Goal: Task Accomplishment & Management: Manage account settings

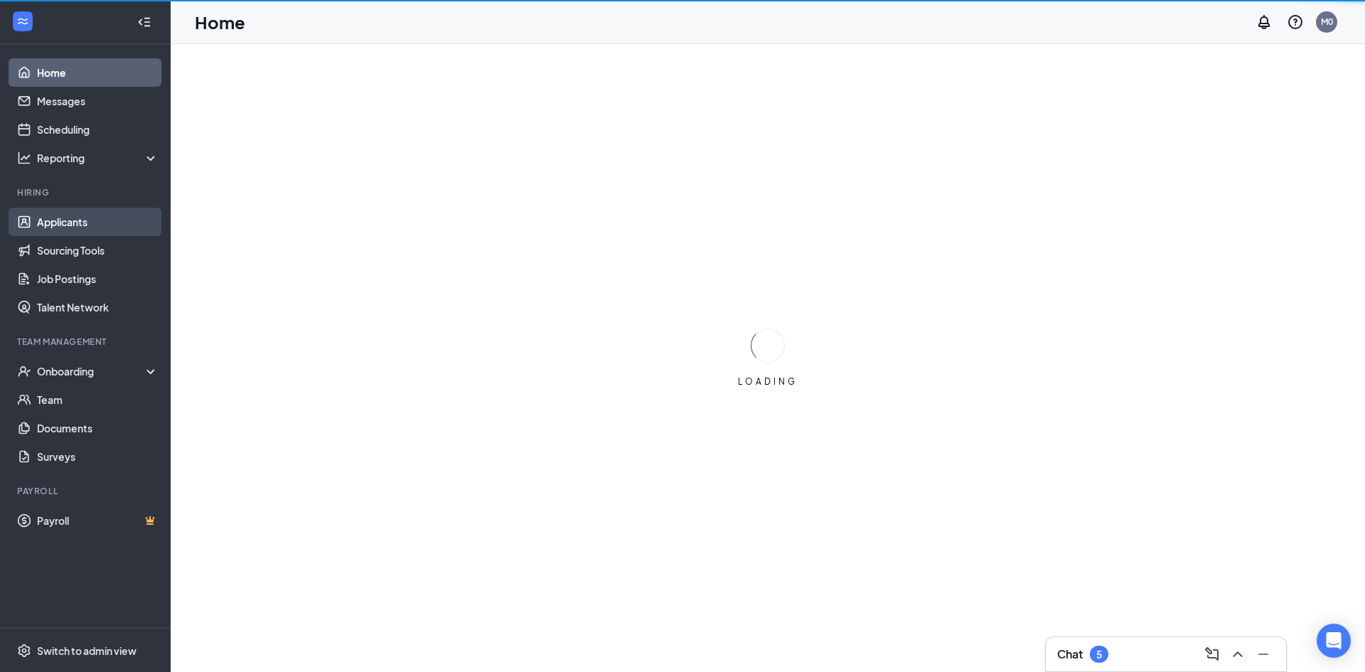
click at [68, 218] on link "Applicants" at bounding box center [98, 222] width 122 height 28
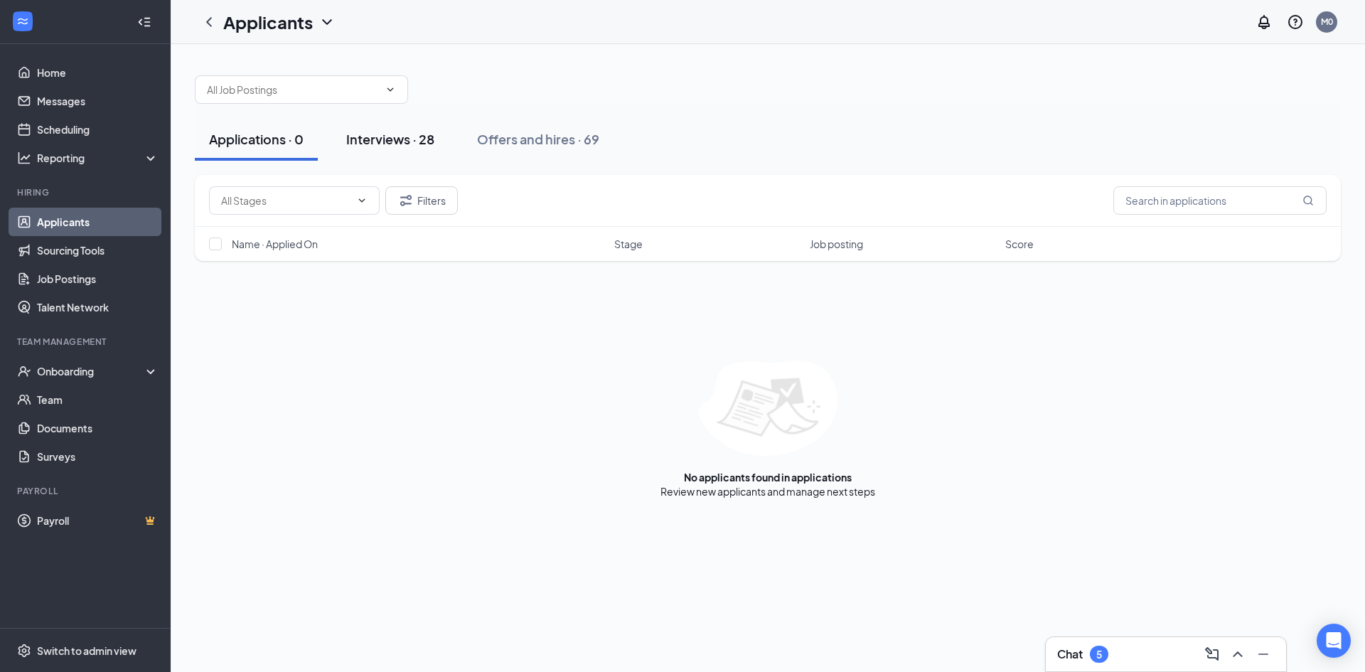
click at [388, 144] on div "Interviews · 28" at bounding box center [390, 139] width 88 height 18
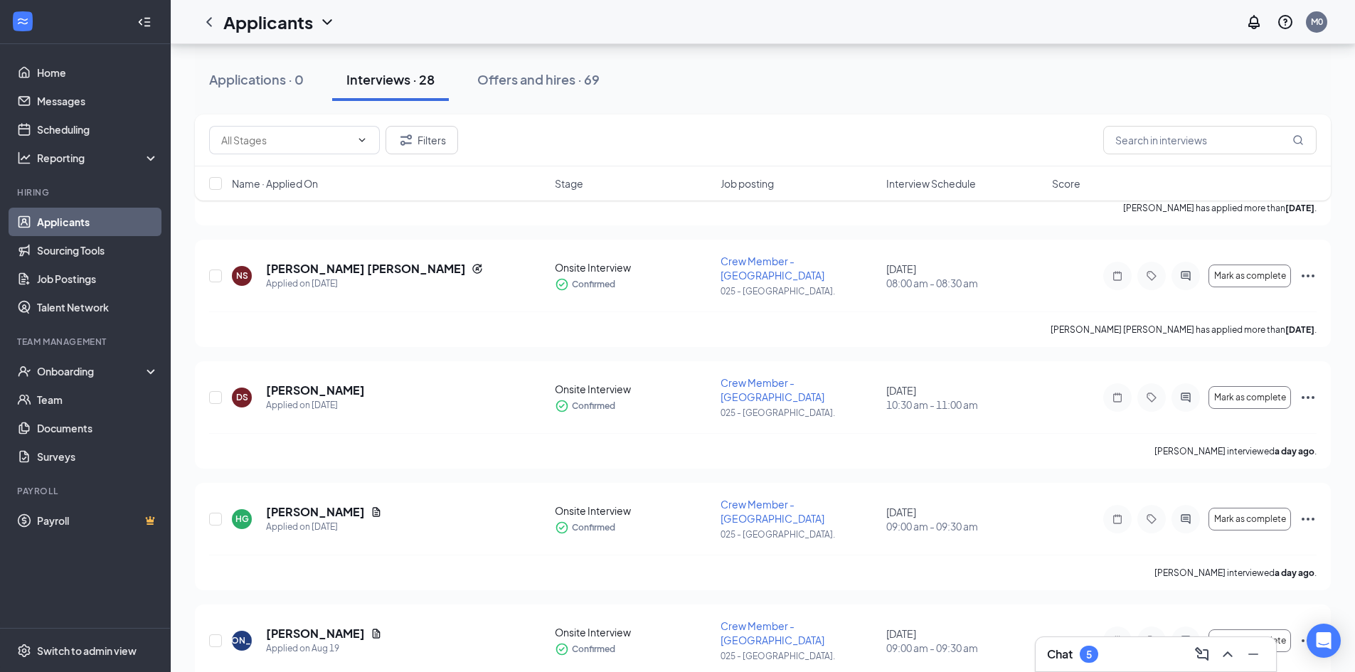
scroll to position [168, 0]
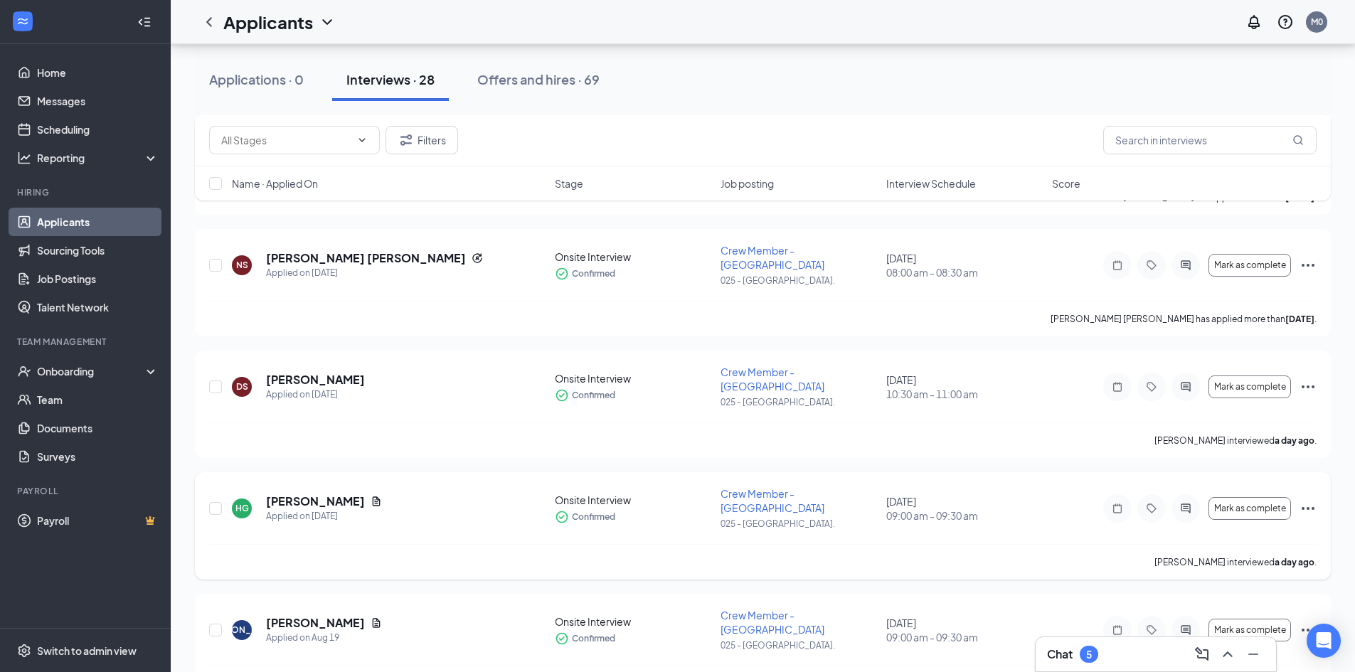
click at [1306, 500] on icon "Ellipses" at bounding box center [1307, 508] width 17 height 17
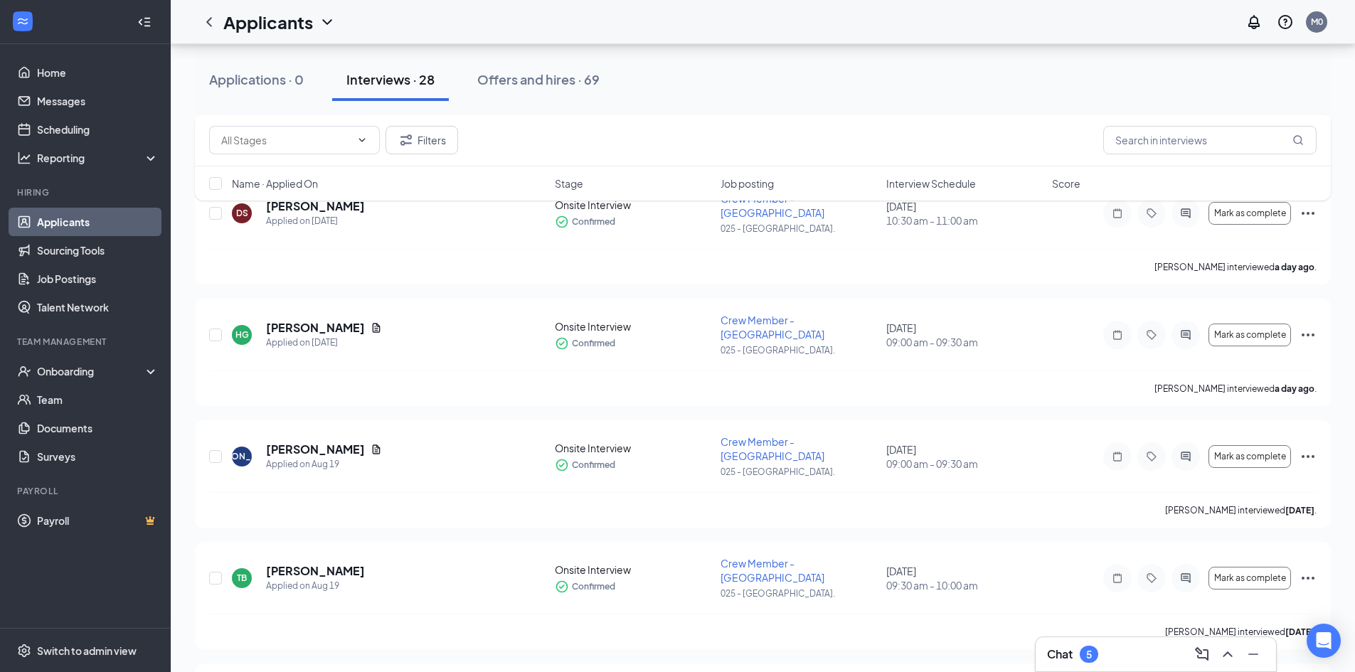
scroll to position [344, 0]
click at [1307, 331] on icon "Ellipses" at bounding box center [1307, 332] width 13 height 3
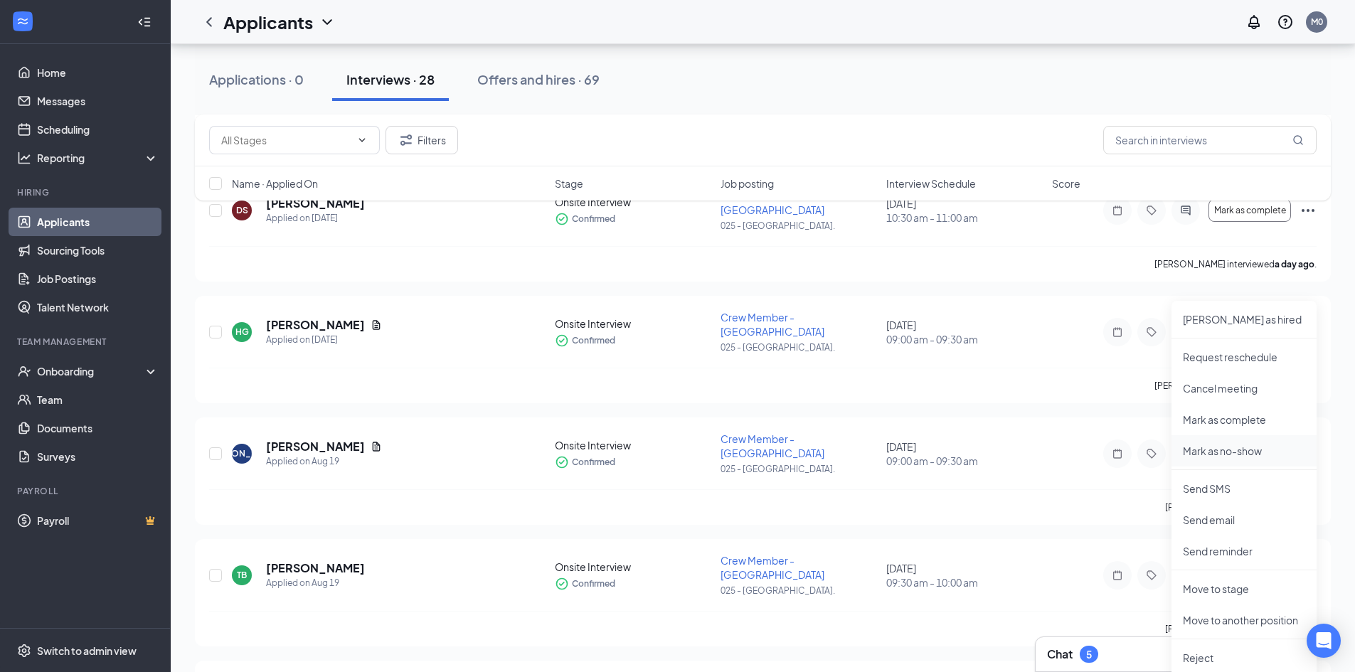
click at [1252, 452] on p "Mark as no-show" at bounding box center [1244, 451] width 122 height 14
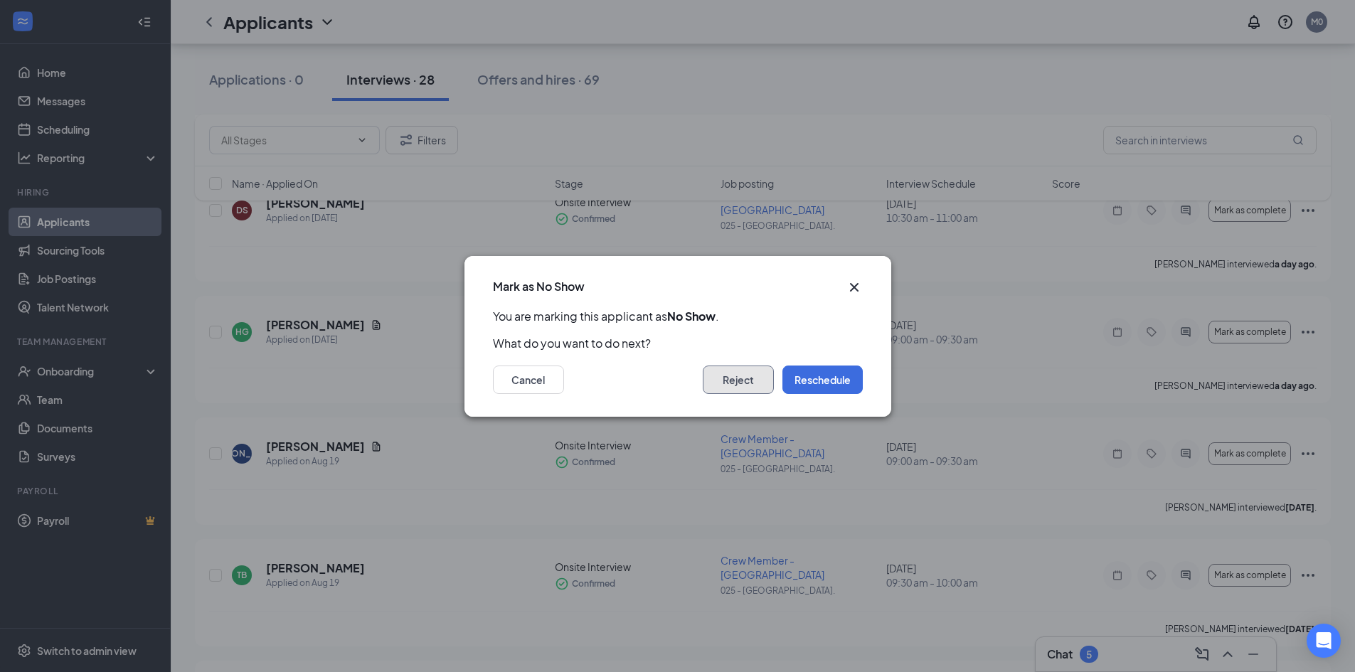
click at [746, 390] on button "Reject" at bounding box center [738, 380] width 71 height 28
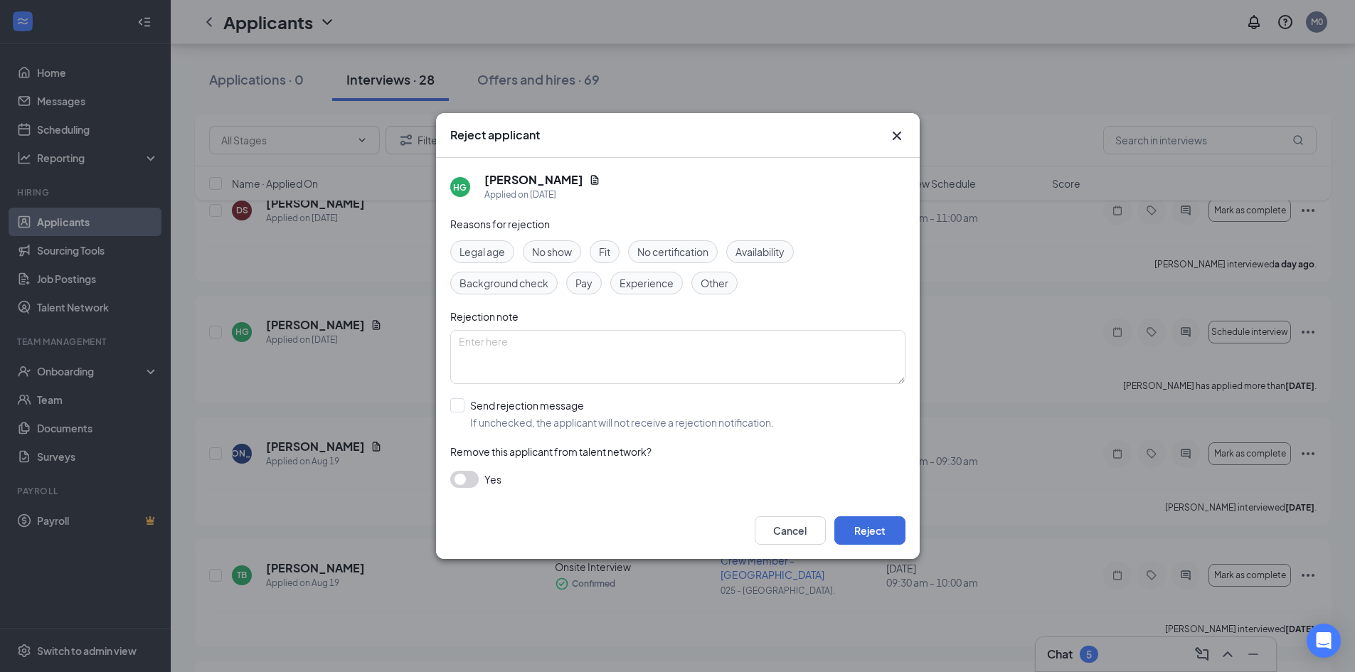
click at [545, 252] on span "No show" at bounding box center [552, 252] width 40 height 16
click at [865, 528] on button "Reject" at bounding box center [869, 530] width 71 height 28
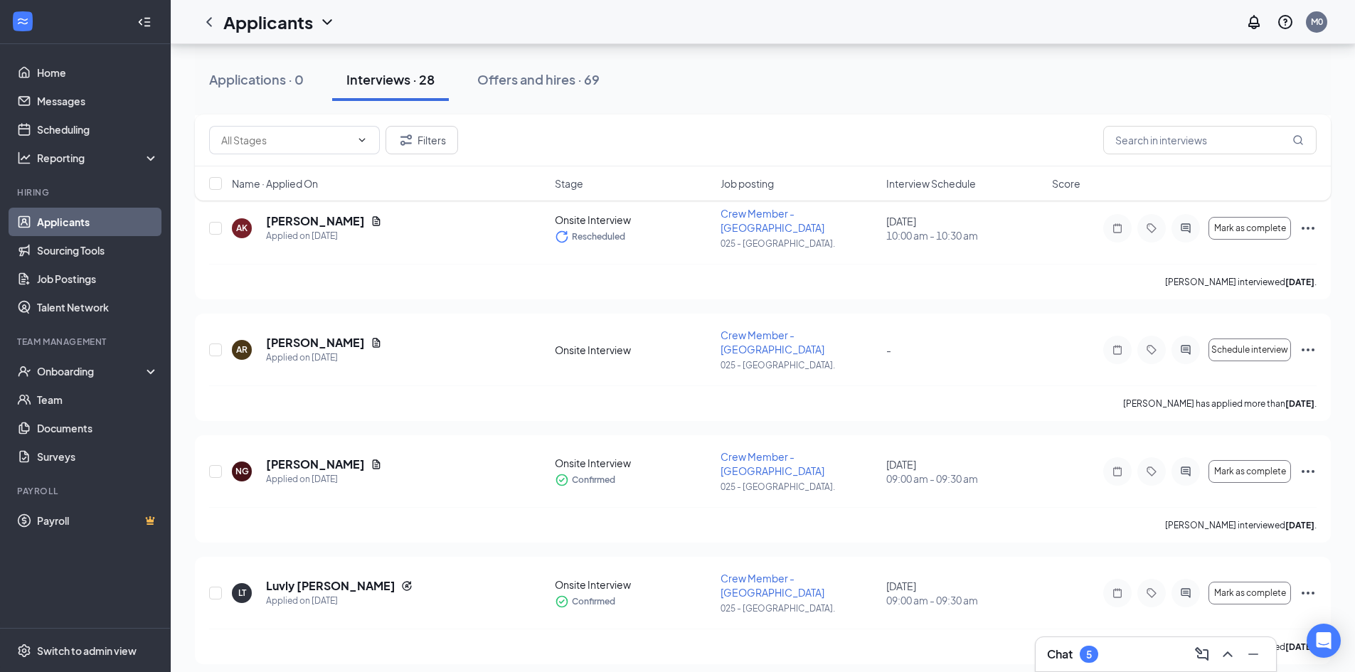
scroll to position [1961, 0]
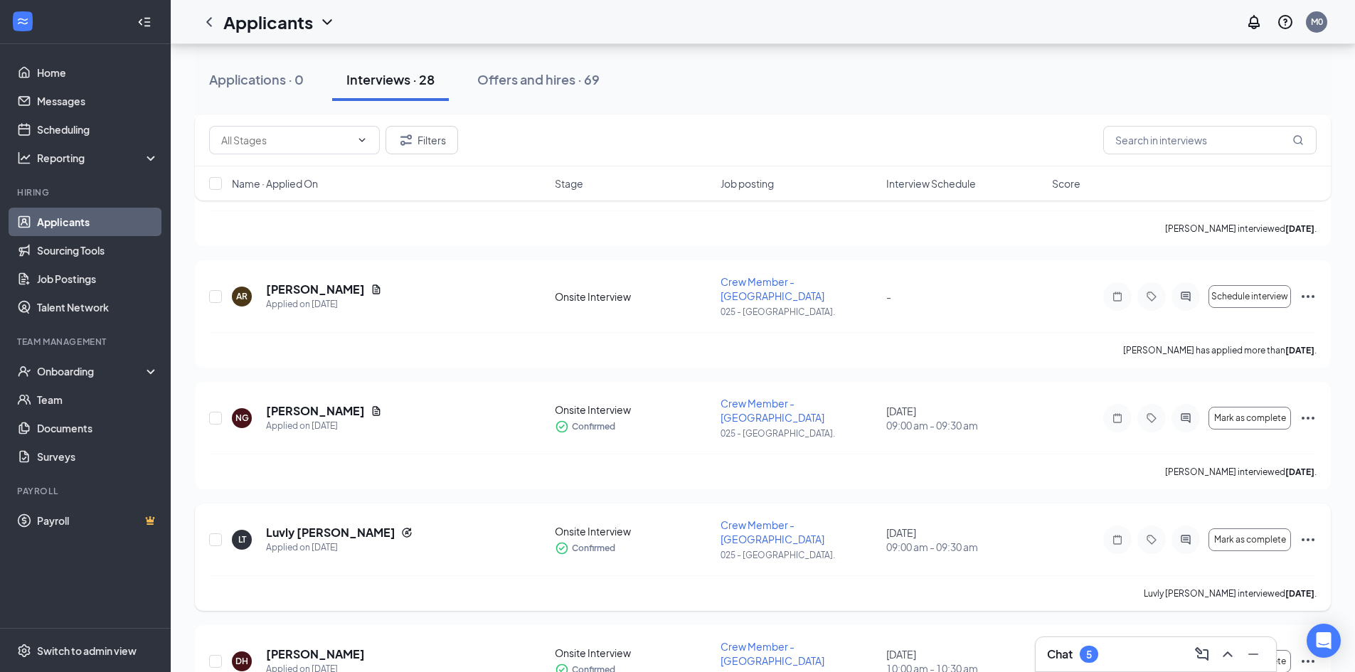
click at [1307, 538] on icon "Ellipses" at bounding box center [1307, 539] width 13 height 3
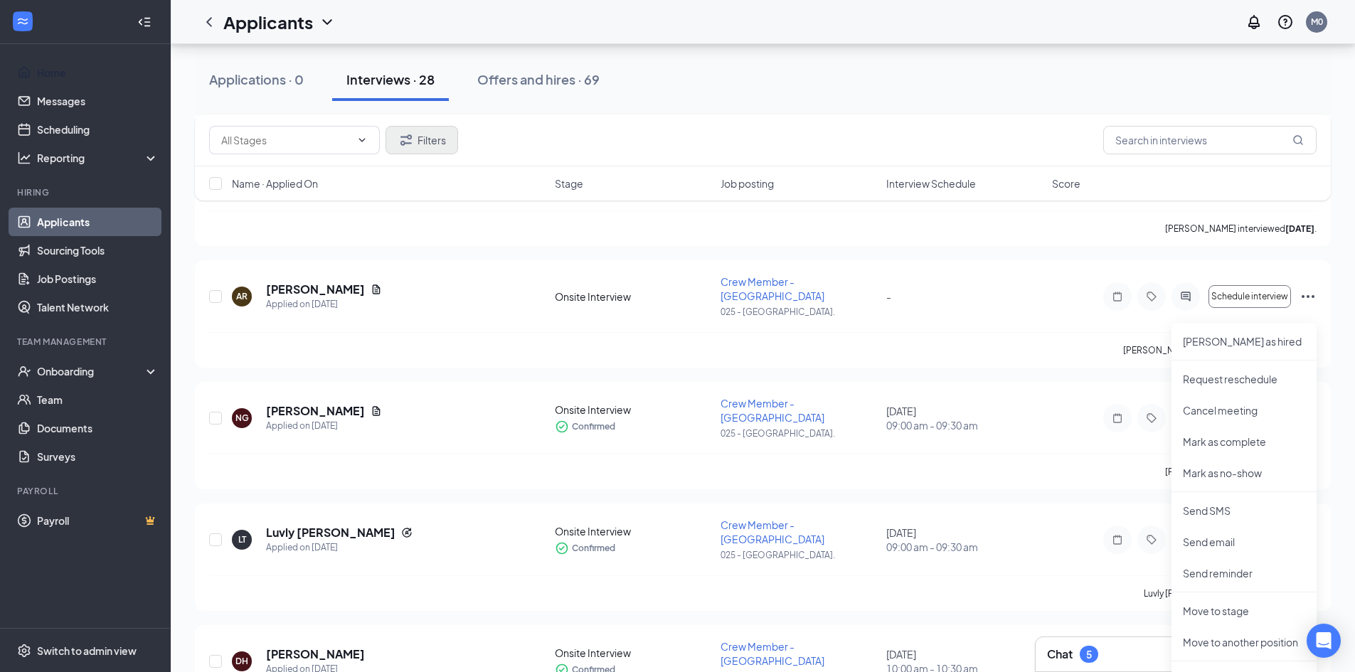
drag, startPoint x: 72, startPoint y: 71, endPoint x: 413, endPoint y: 146, distance: 349.4
click at [72, 71] on link "Home" at bounding box center [98, 72] width 122 height 28
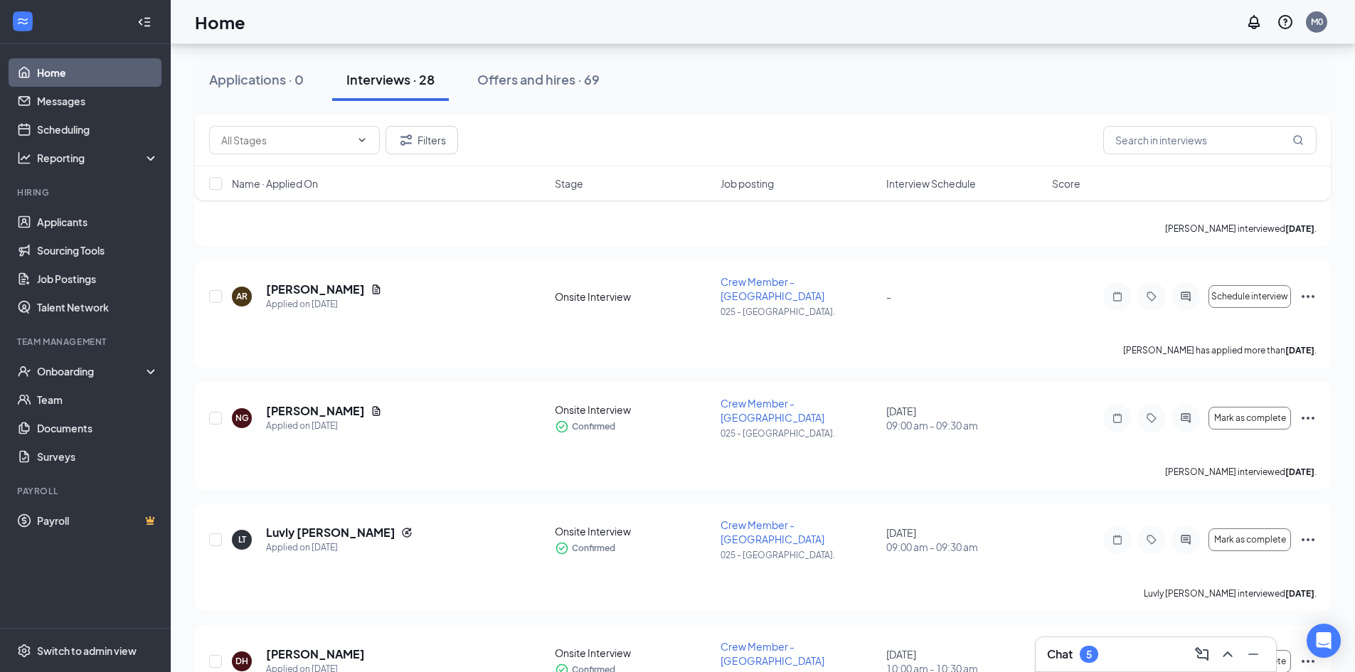
scroll to position [30, 0]
